Goal: Check status: Check status

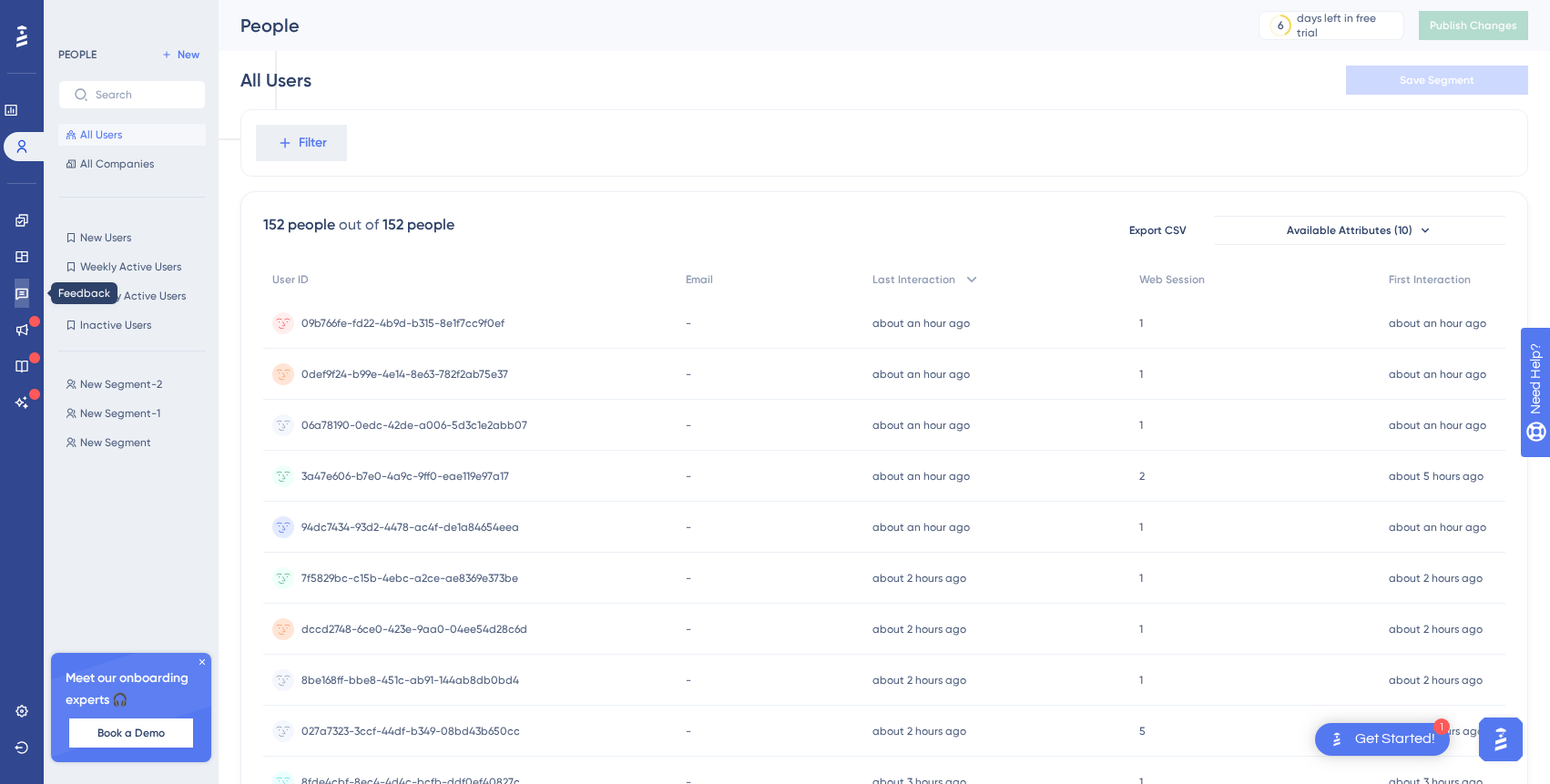
click at [21, 283] on link at bounding box center [21, 293] width 14 height 29
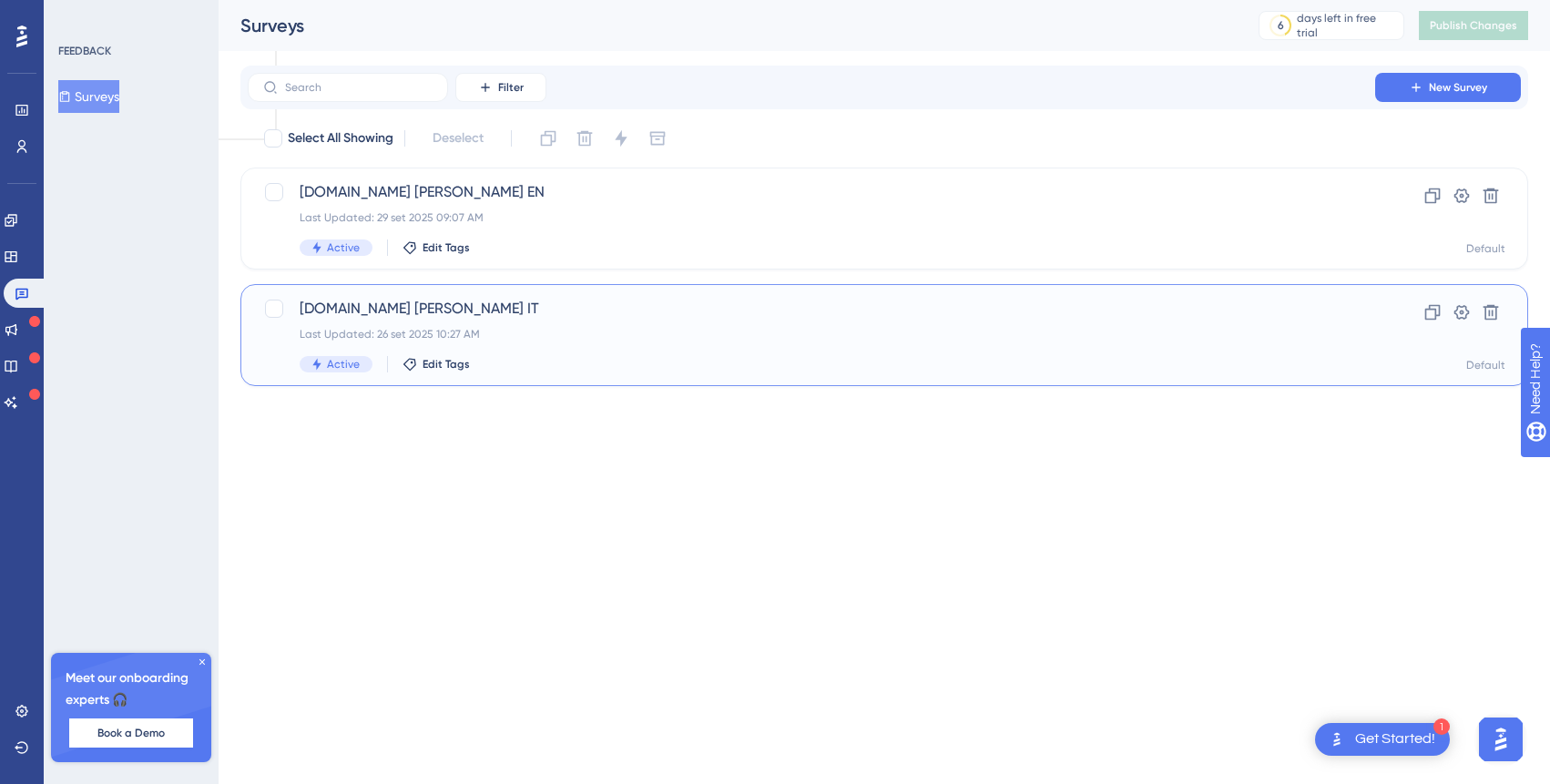
click at [647, 328] on div "Last Updated: 26 set 2025 10:27 AM" at bounding box center [811, 333] width 1024 height 14
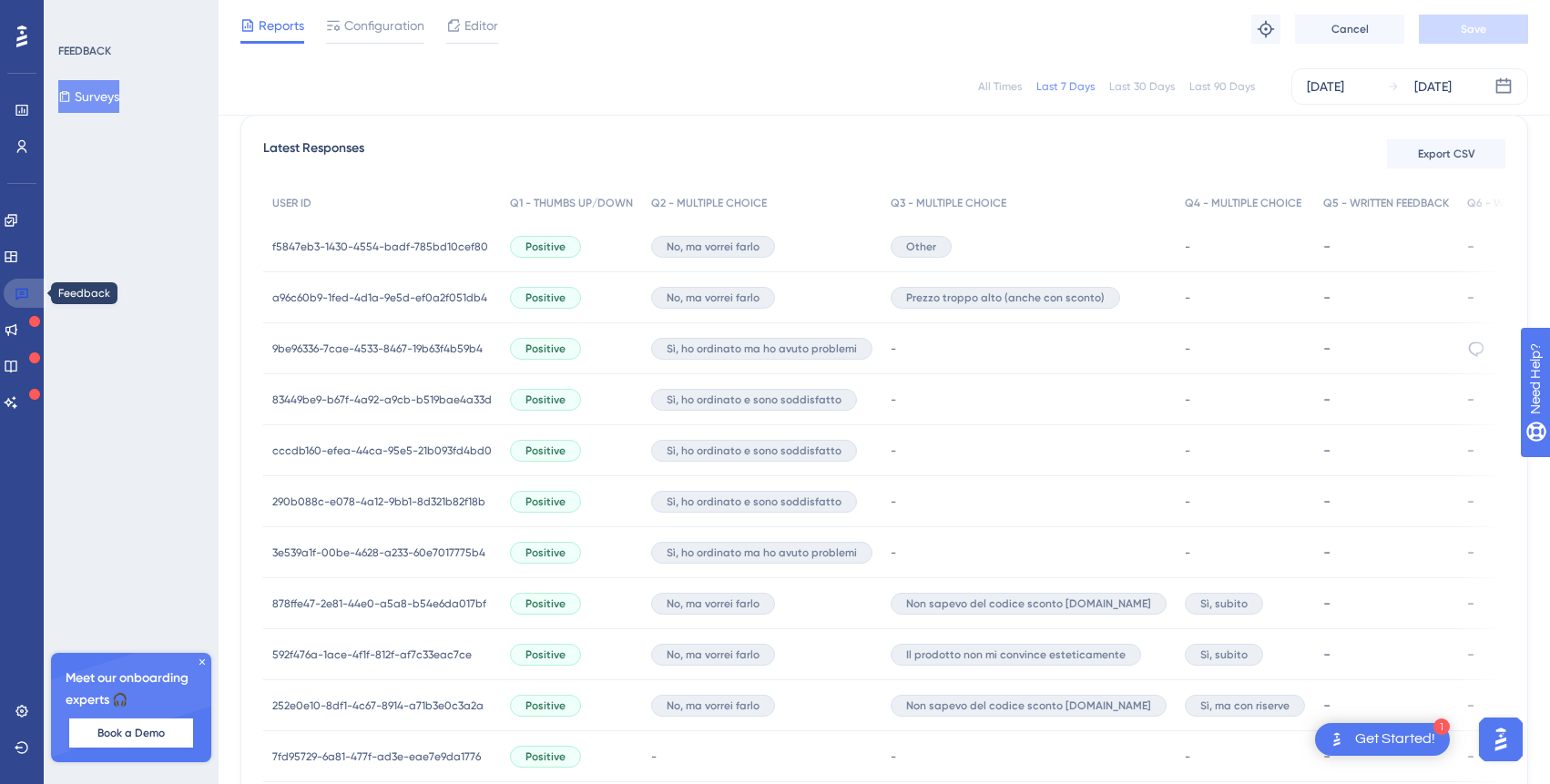
click at [18, 305] on link at bounding box center [26, 293] width 43 height 29
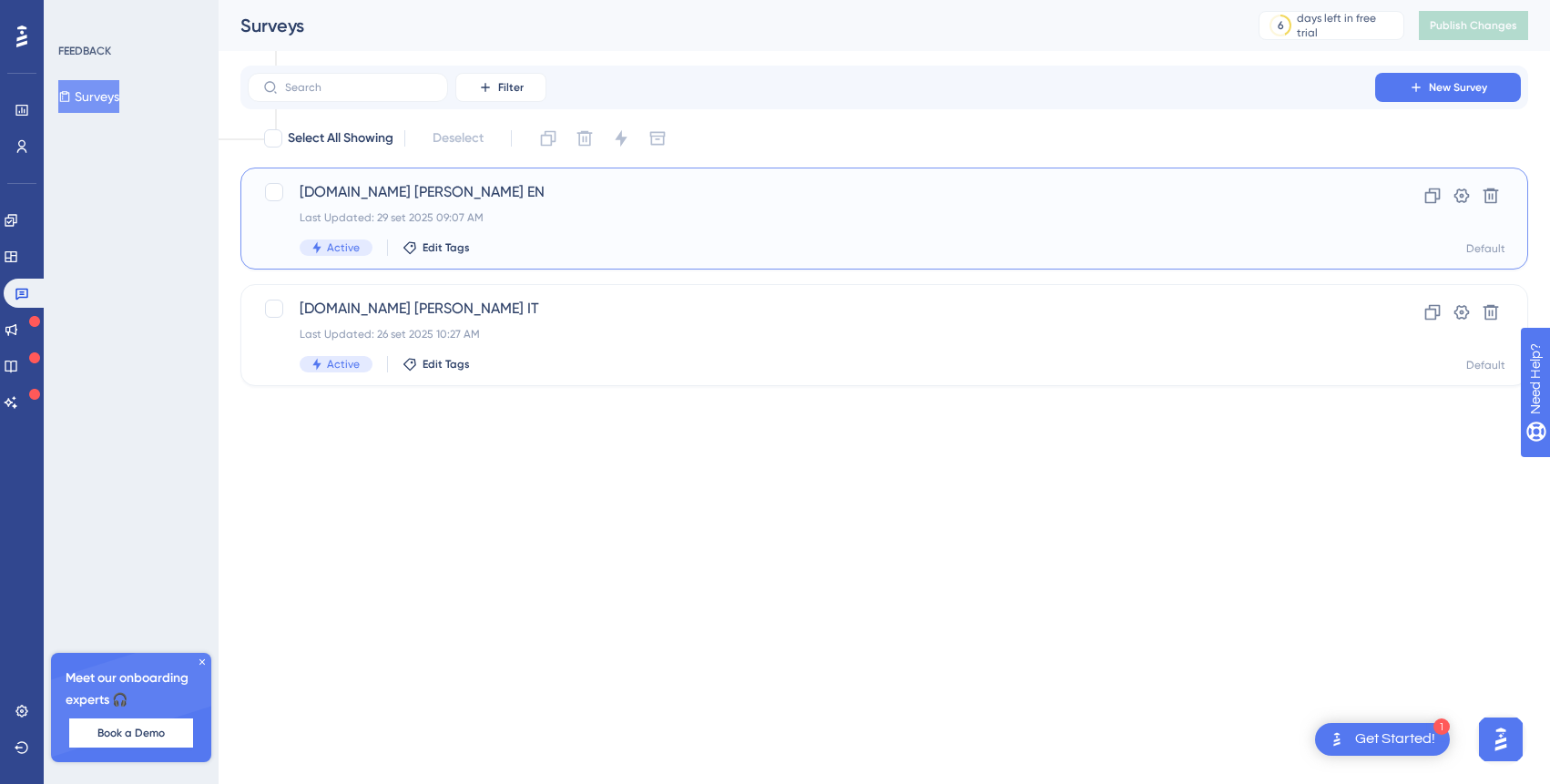
click at [357, 191] on span "[DOMAIN_NAME] [PERSON_NAME] EN" at bounding box center [811, 192] width 1024 height 22
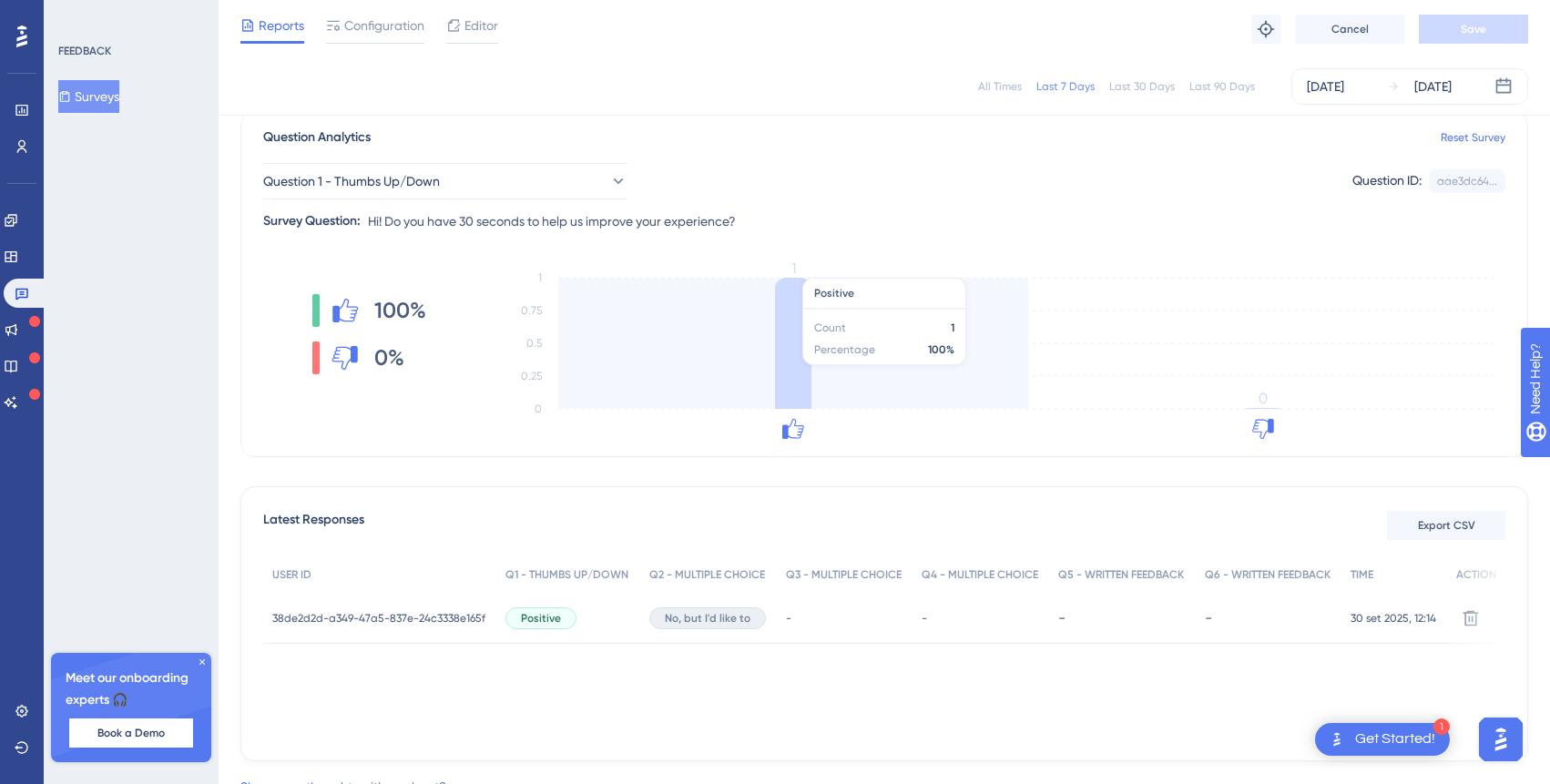
scroll to position [152, 0]
